Goal: Navigation & Orientation: Find specific page/section

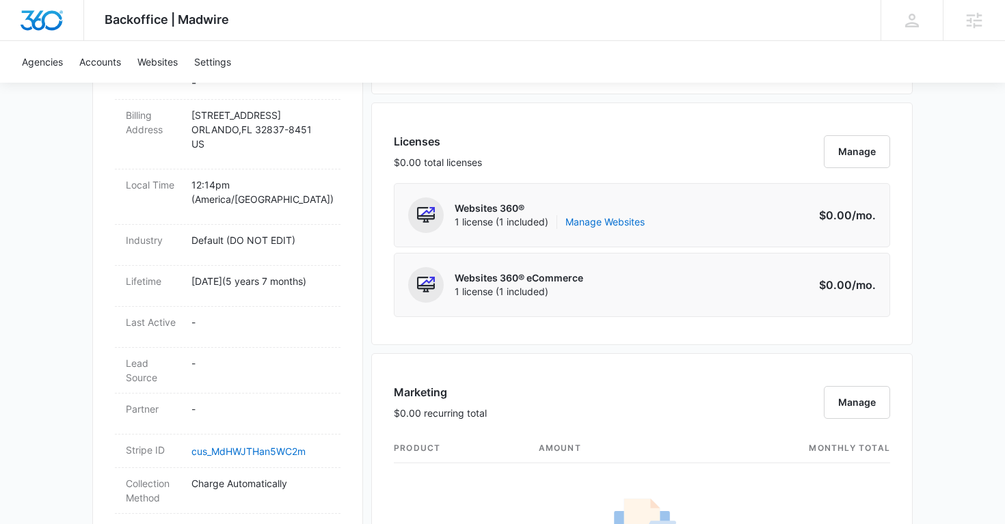
scroll to position [530, 0]
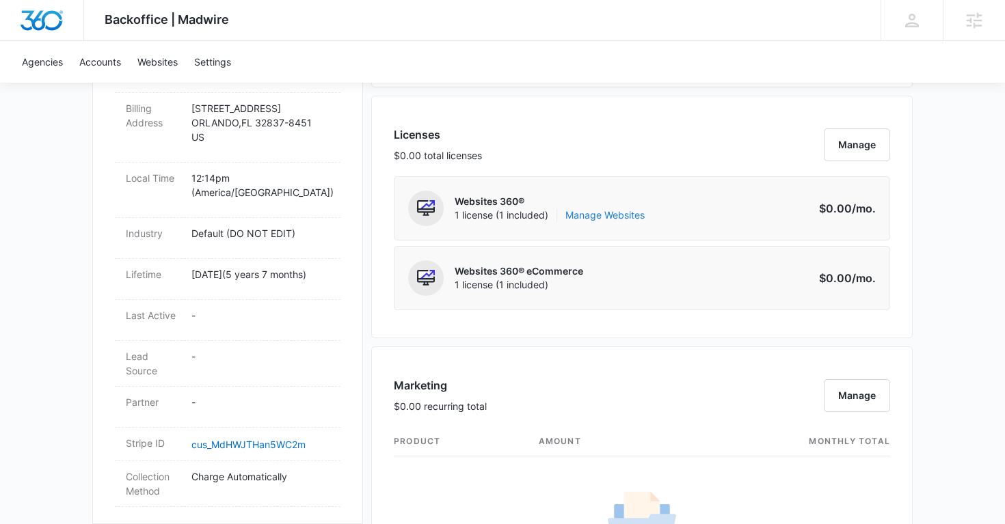
click at [606, 212] on link "Manage Websites" at bounding box center [604, 215] width 79 height 14
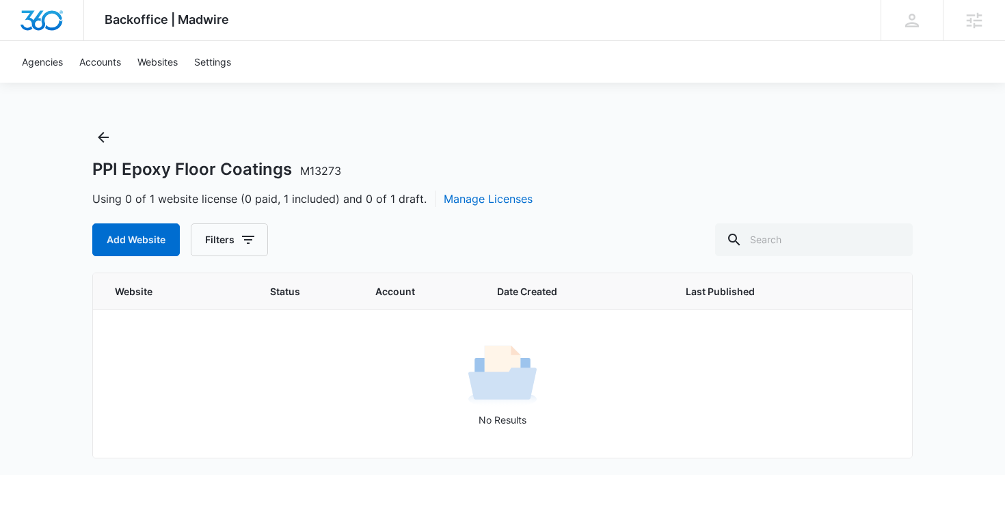
click at [102, 154] on div "PPI Epoxy Floor Coatings M13273 Using 0 of 1 website license (0 paid, 1 include…" at bounding box center [502, 191] width 820 height 130
click at [103, 136] on icon "Back" at bounding box center [103, 137] width 16 height 16
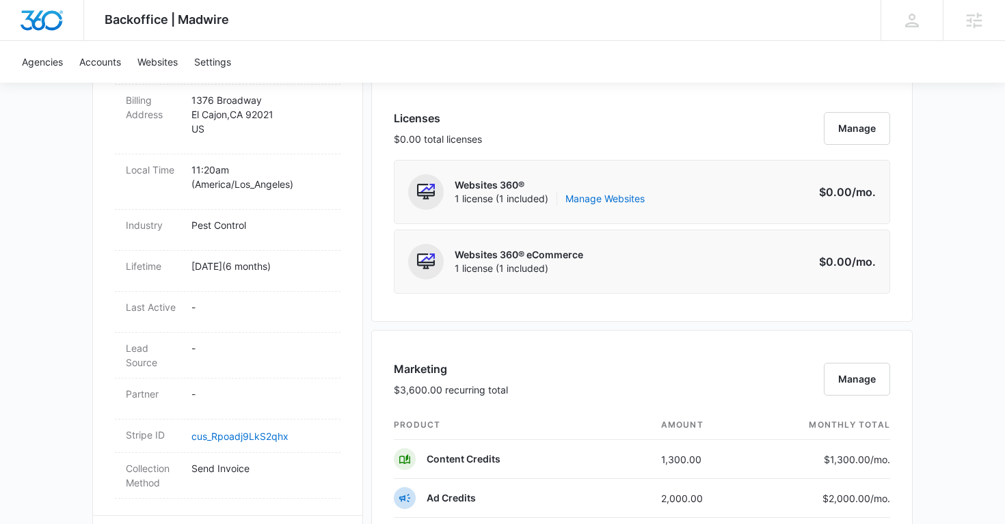
scroll to position [528, 0]
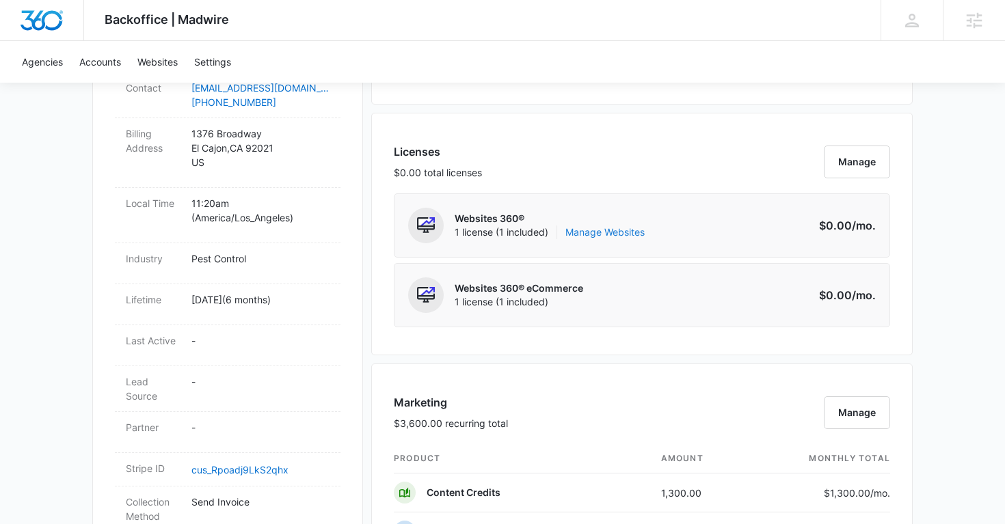
click at [600, 234] on link "Manage Websites" at bounding box center [604, 233] width 79 height 14
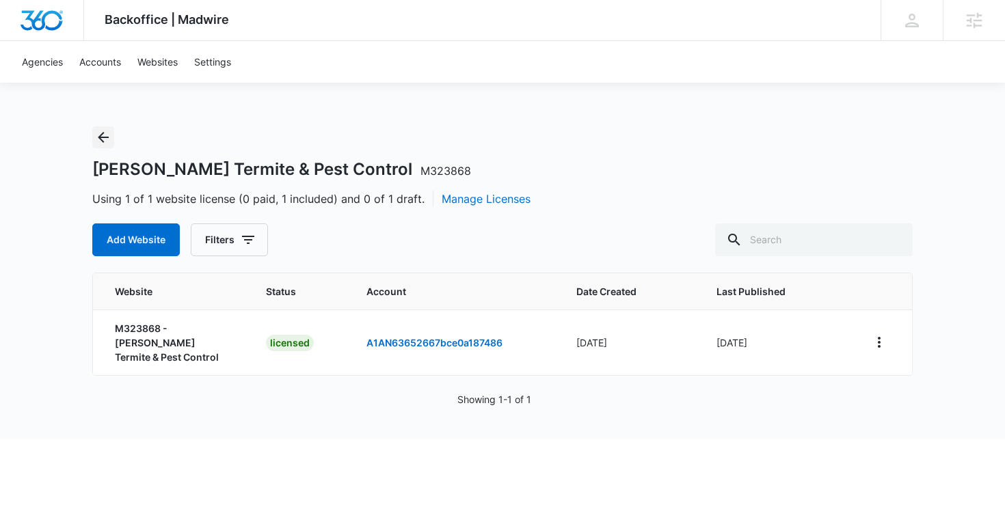
click at [105, 135] on icon "Back" at bounding box center [103, 137] width 16 height 16
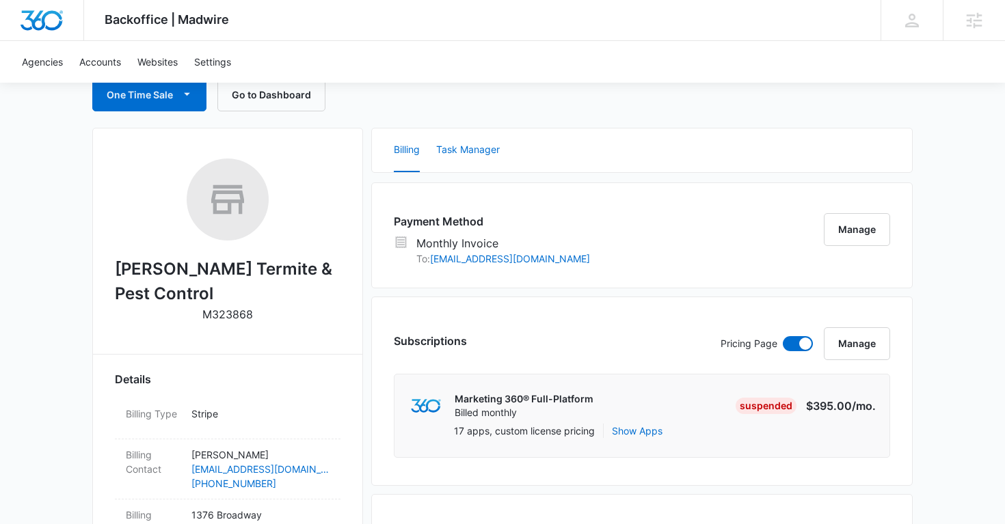
scroll to position [148, 0]
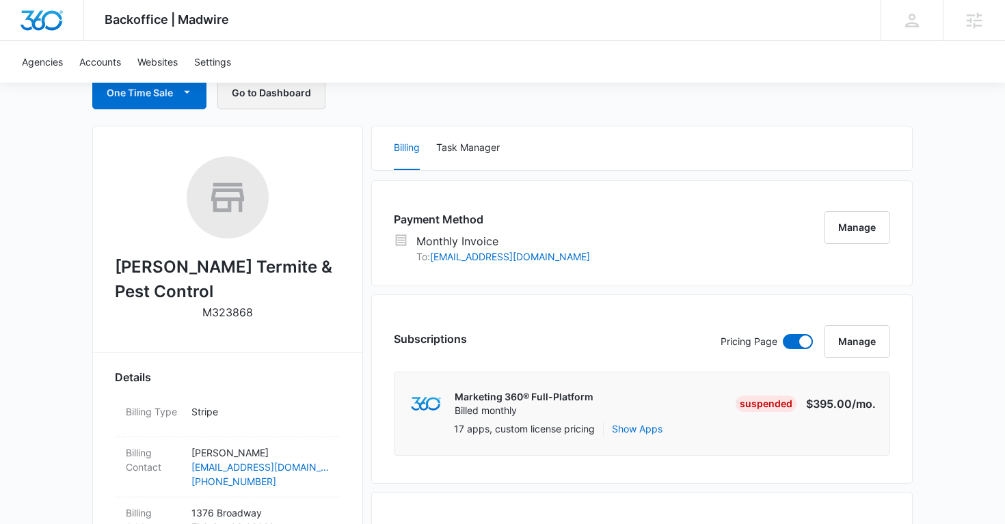
click at [297, 105] on button "Go to Dashboard" at bounding box center [271, 93] width 108 height 33
